Goal: Task Accomplishment & Management: Manage account settings

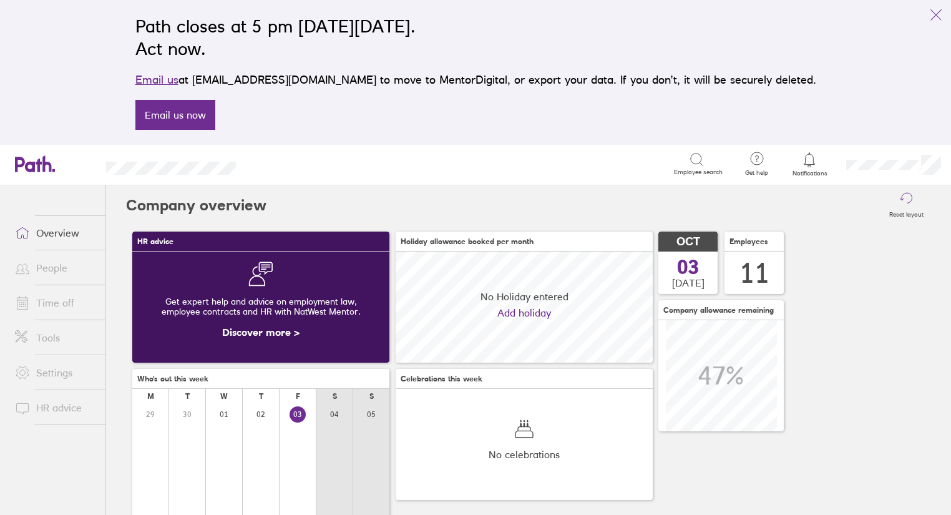
scroll to position [111, 111]
click at [58, 269] on link "People" at bounding box center [55, 267] width 100 height 25
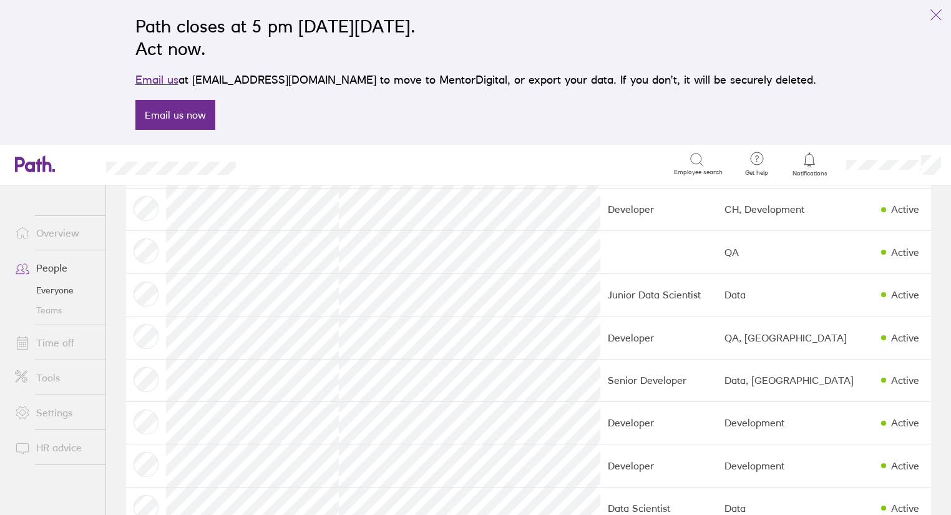
scroll to position [229, 0]
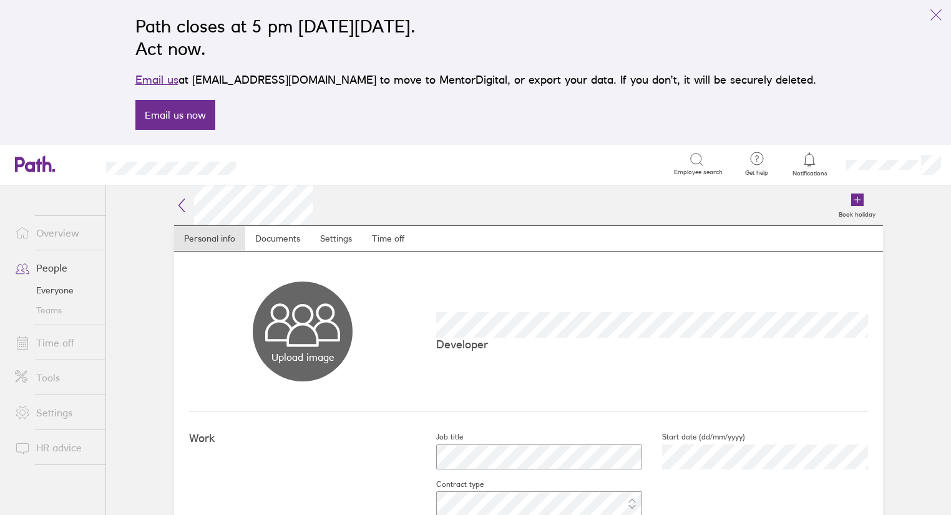
click at [54, 269] on link "People" at bounding box center [55, 267] width 100 height 25
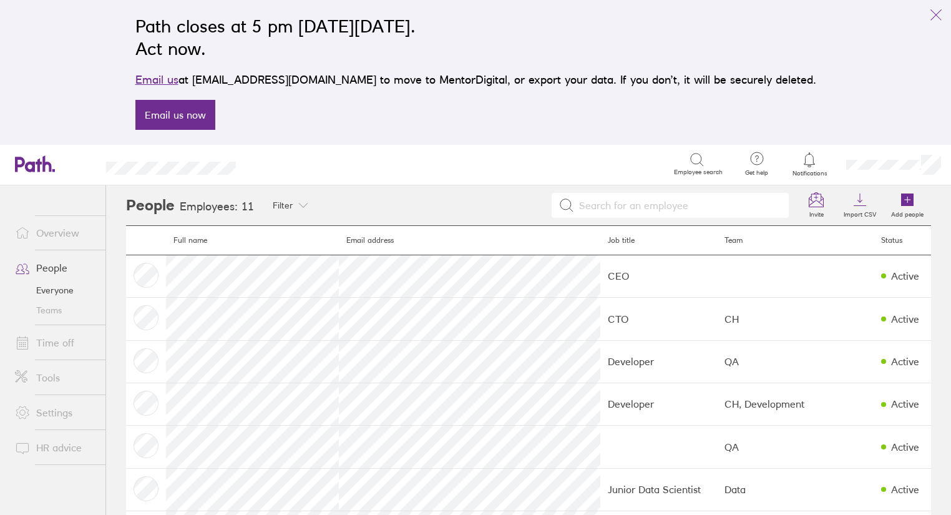
click at [53, 345] on link "Time off" at bounding box center [55, 342] width 100 height 25
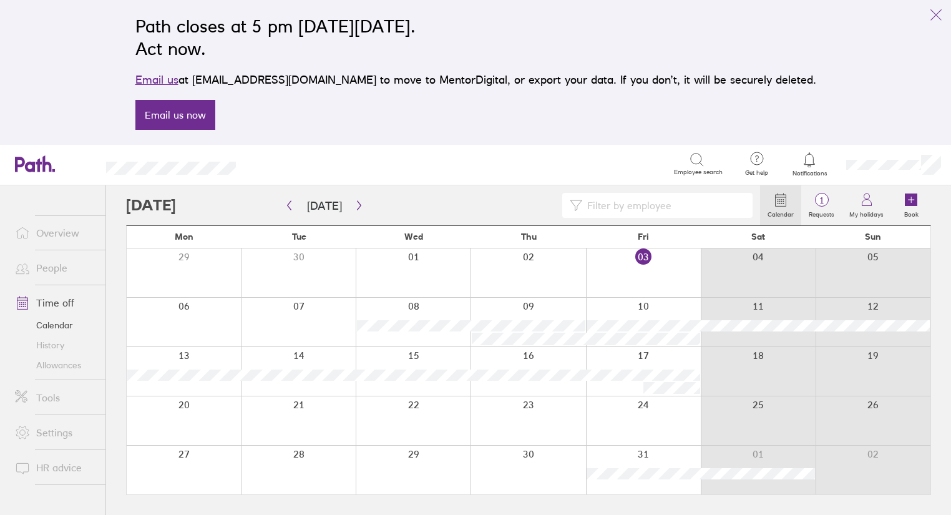
click at [644, 255] on div at bounding box center [643, 272] width 115 height 49
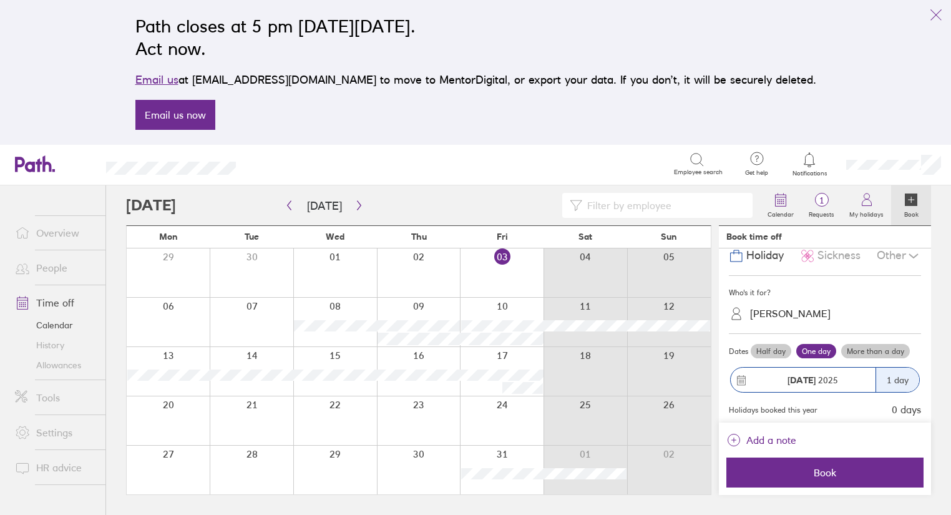
scroll to position [48, 0]
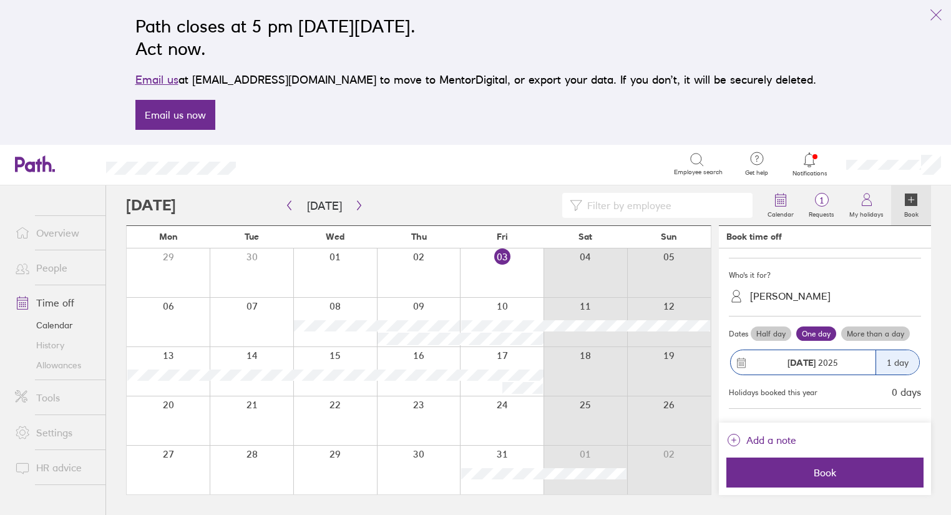
click at [883, 81] on div "Path closes at 5 pm [DATE][DATE]. Act now. Email us at [EMAIL_ADDRESS][DOMAIN_N…" at bounding box center [475, 72] width 951 height 145
click at [823, 201] on span "1" at bounding box center [821, 200] width 41 height 10
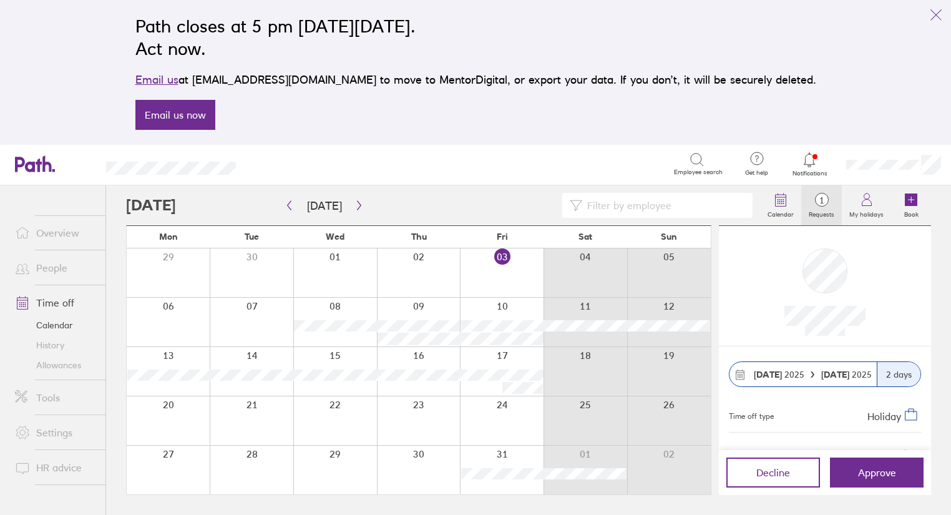
click at [697, 160] on icon at bounding box center [696, 159] width 15 height 15
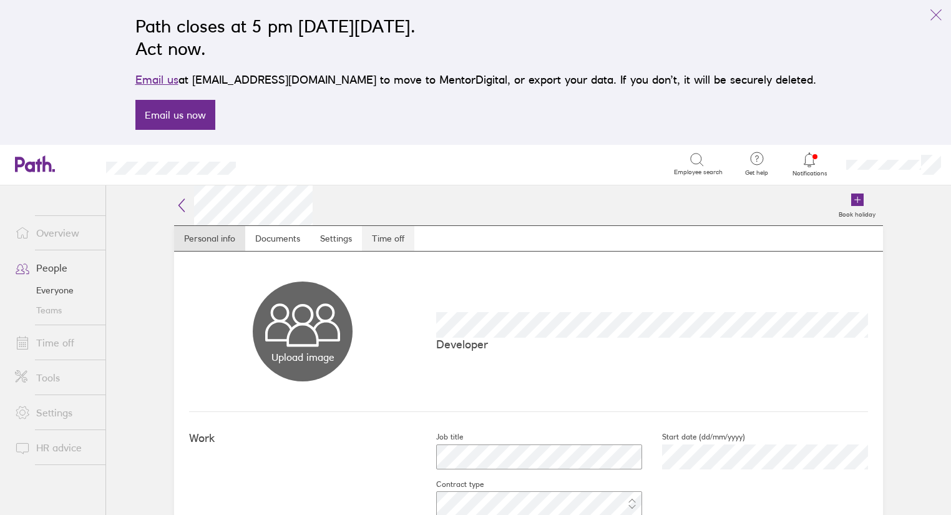
click at [384, 239] on link "Time off" at bounding box center [388, 238] width 52 height 25
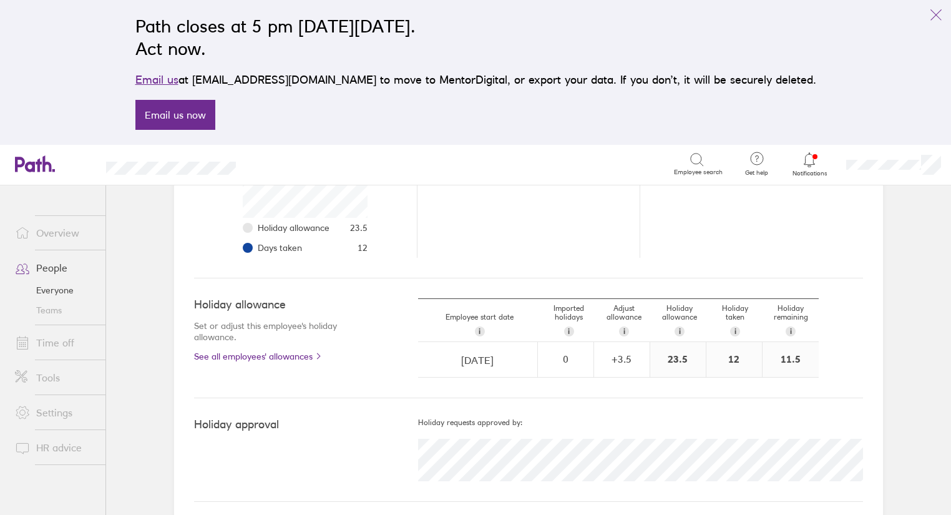
scroll to position [289, 0]
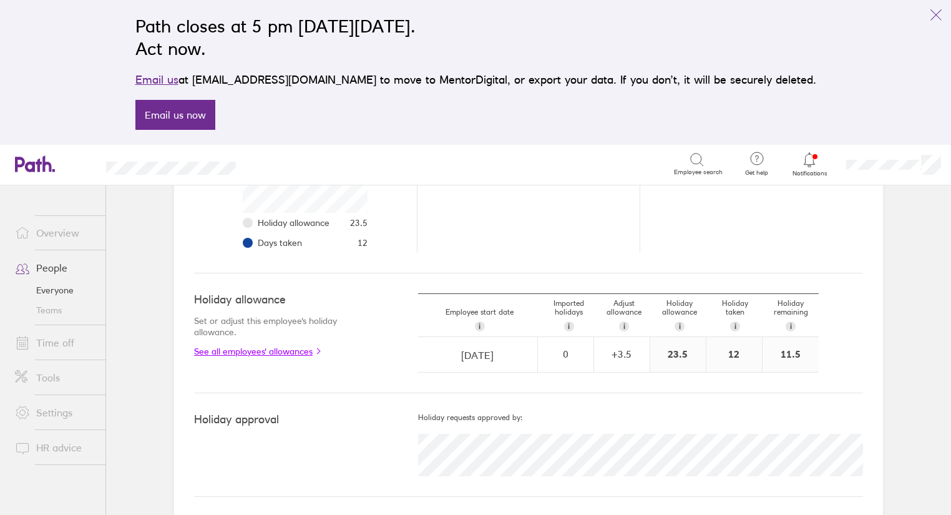
click at [290, 351] on link "See all employees' allowances" at bounding box center [281, 351] width 174 height 10
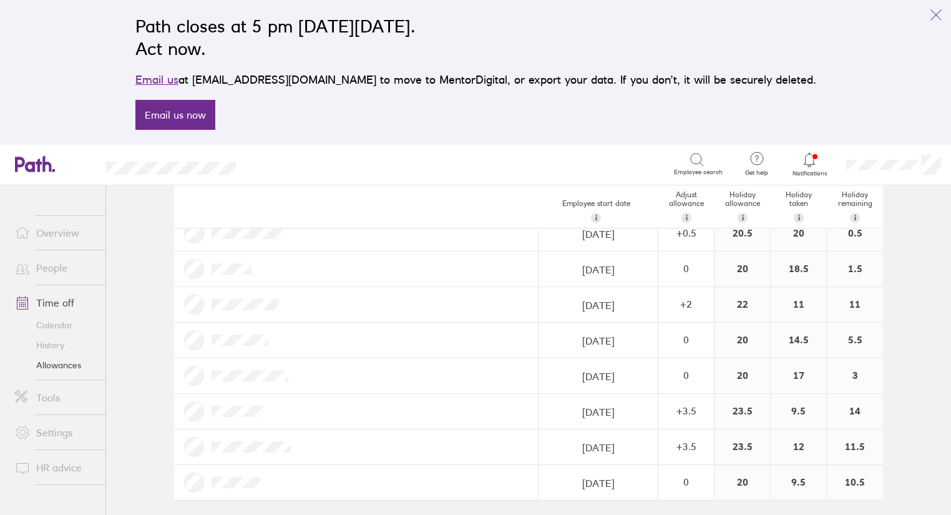
scroll to position [188, 0]
